Goal: Transaction & Acquisition: Purchase product/service

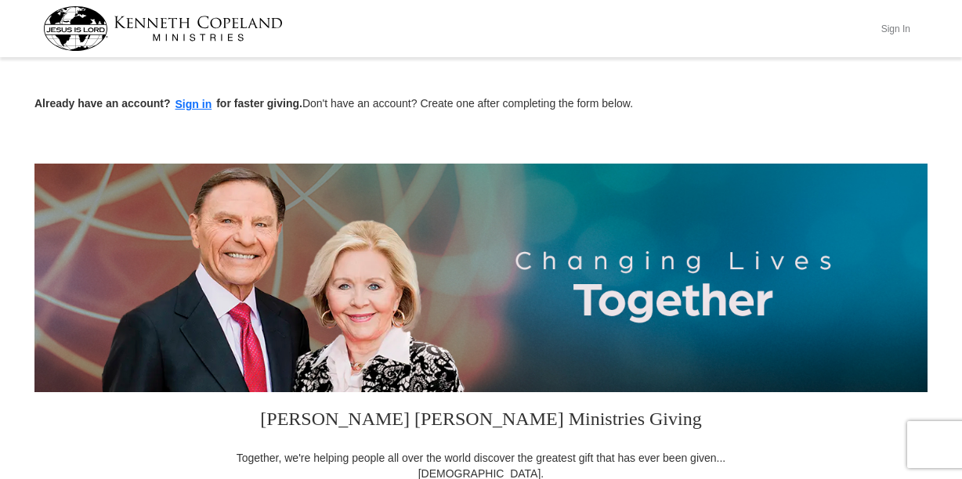
click at [905, 33] on button "Sign In" at bounding box center [895, 28] width 47 height 24
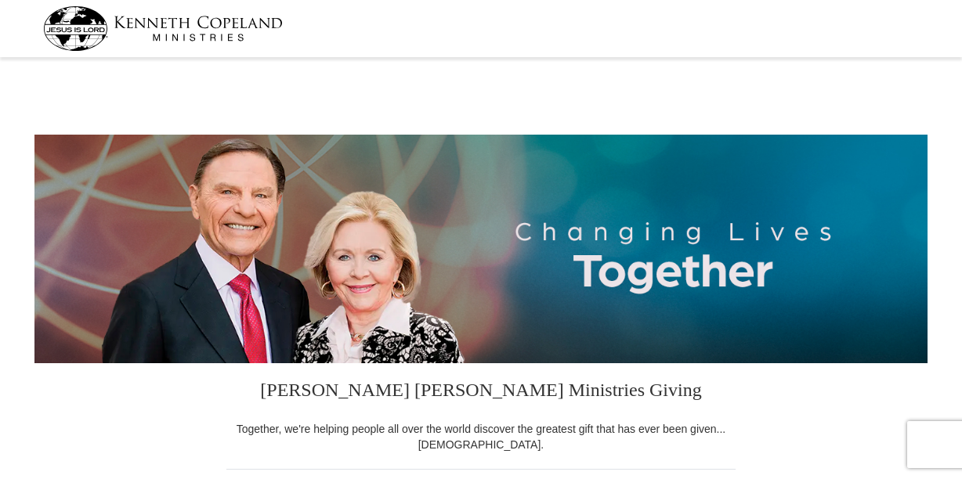
select select "AL"
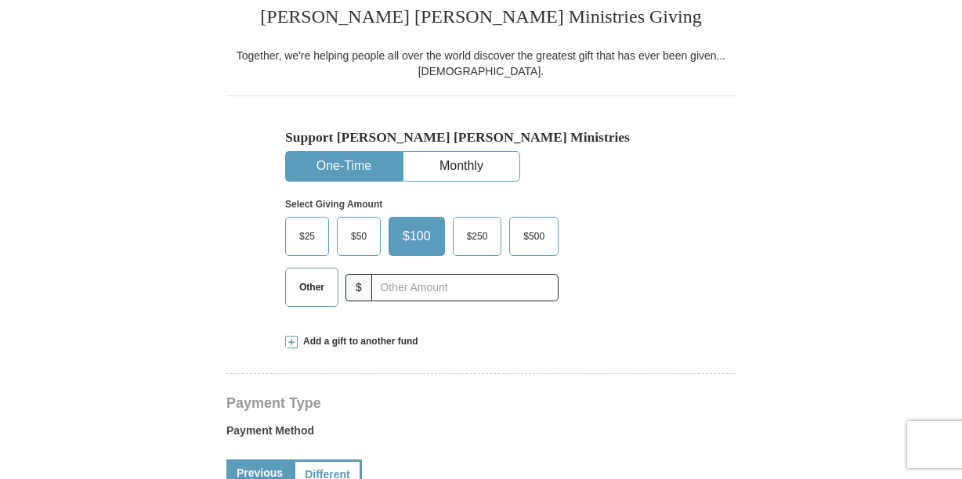
scroll to position [376, 0]
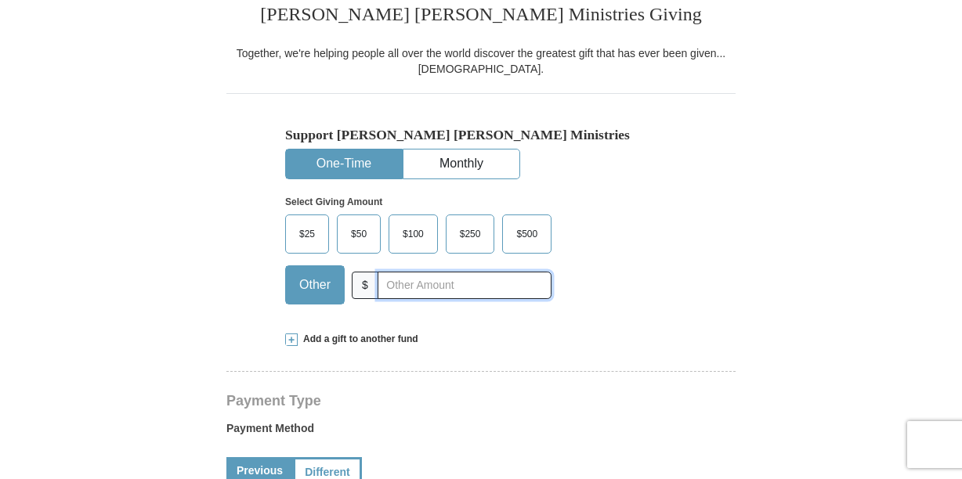
click at [403, 287] on input "text" at bounding box center [465, 285] width 174 height 27
click at [401, 286] on input "text" at bounding box center [465, 285] width 174 height 27
type input "200.00"
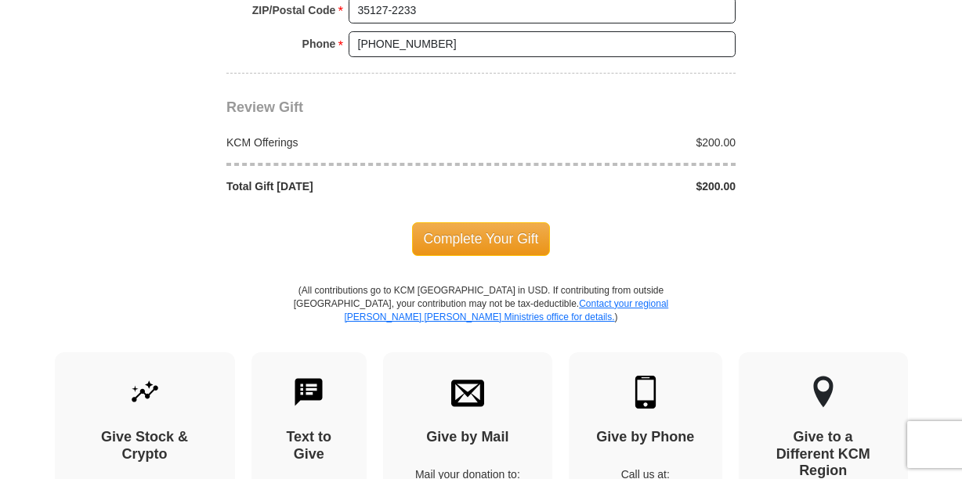
scroll to position [1410, 0]
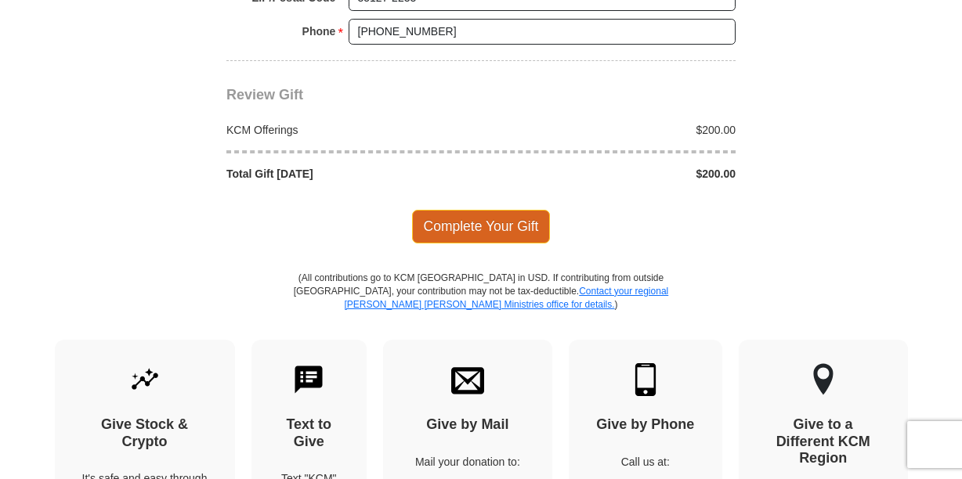
click at [465, 222] on span "Complete Your Gift" at bounding box center [481, 226] width 139 height 33
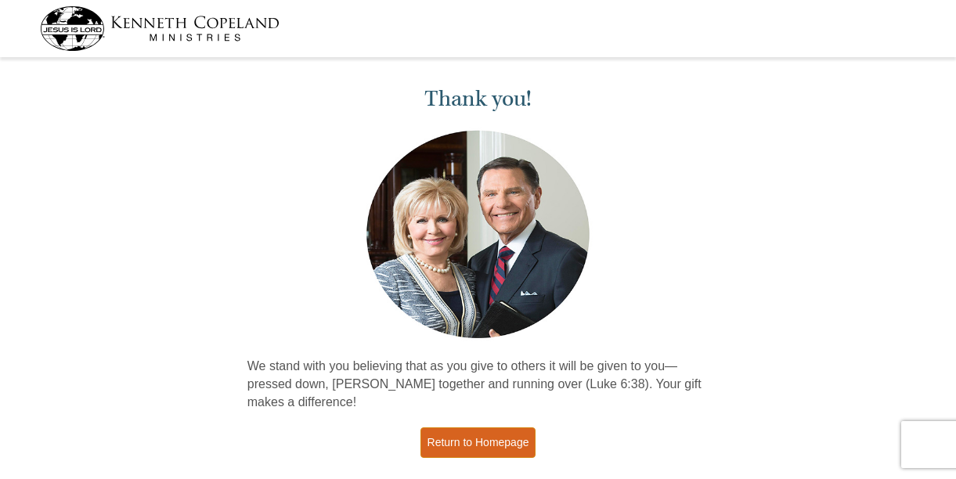
click at [439, 433] on link "Return to Homepage" at bounding box center [479, 443] width 116 height 31
